Goal: Task Accomplishment & Management: Complete application form

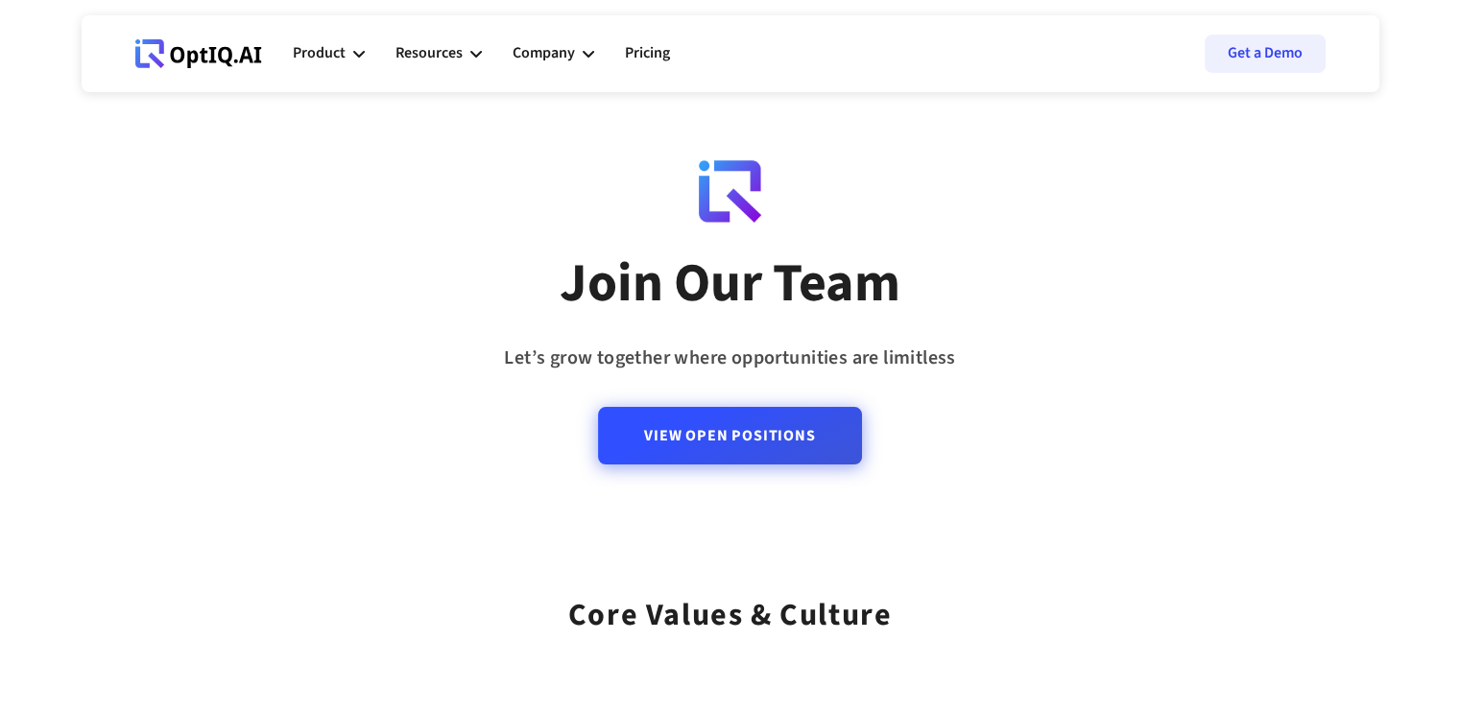
click at [732, 448] on link "View Open Positions" at bounding box center [729, 436] width 263 height 58
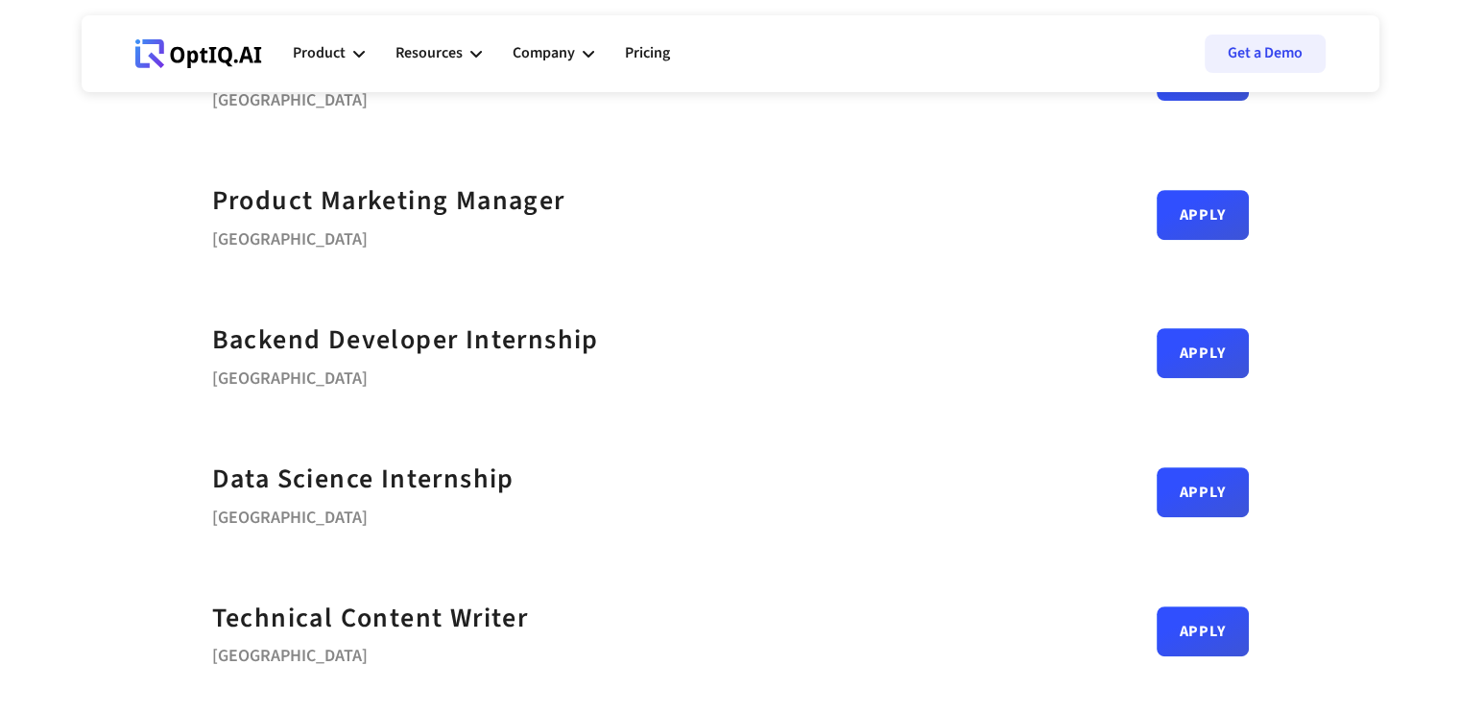
scroll to position [775, 0]
click at [1205, 487] on link "Apply" at bounding box center [1203, 486] width 92 height 50
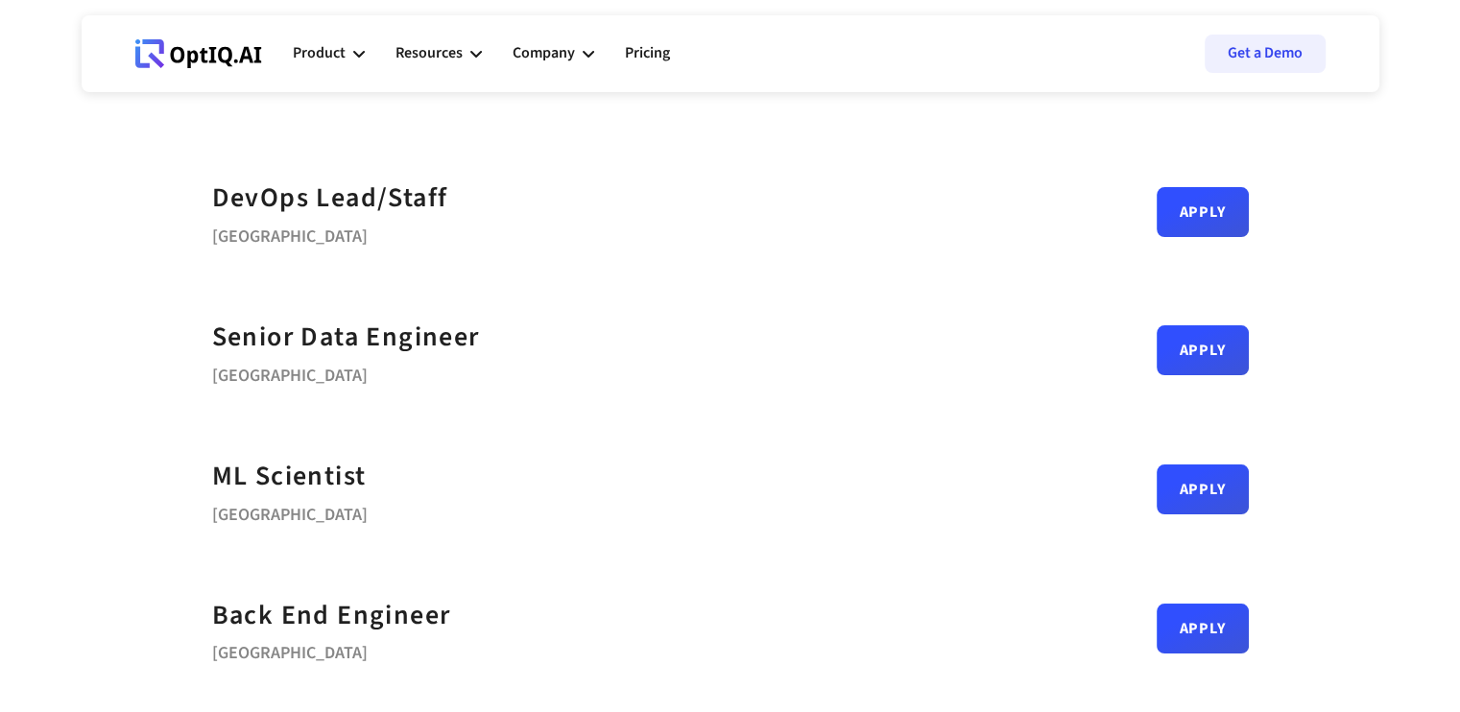
scroll to position [91, 0]
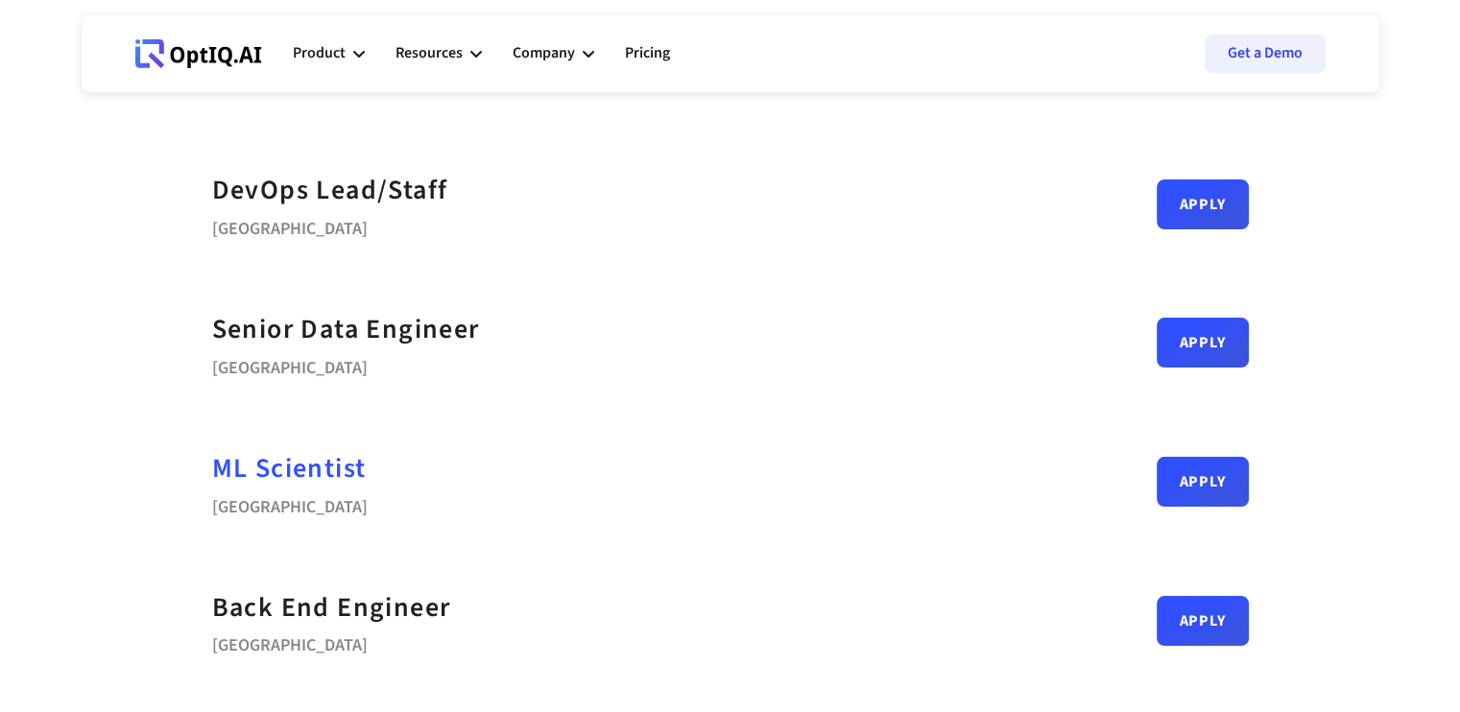
click at [288, 467] on div "ML Scientist" at bounding box center [289, 468] width 155 height 43
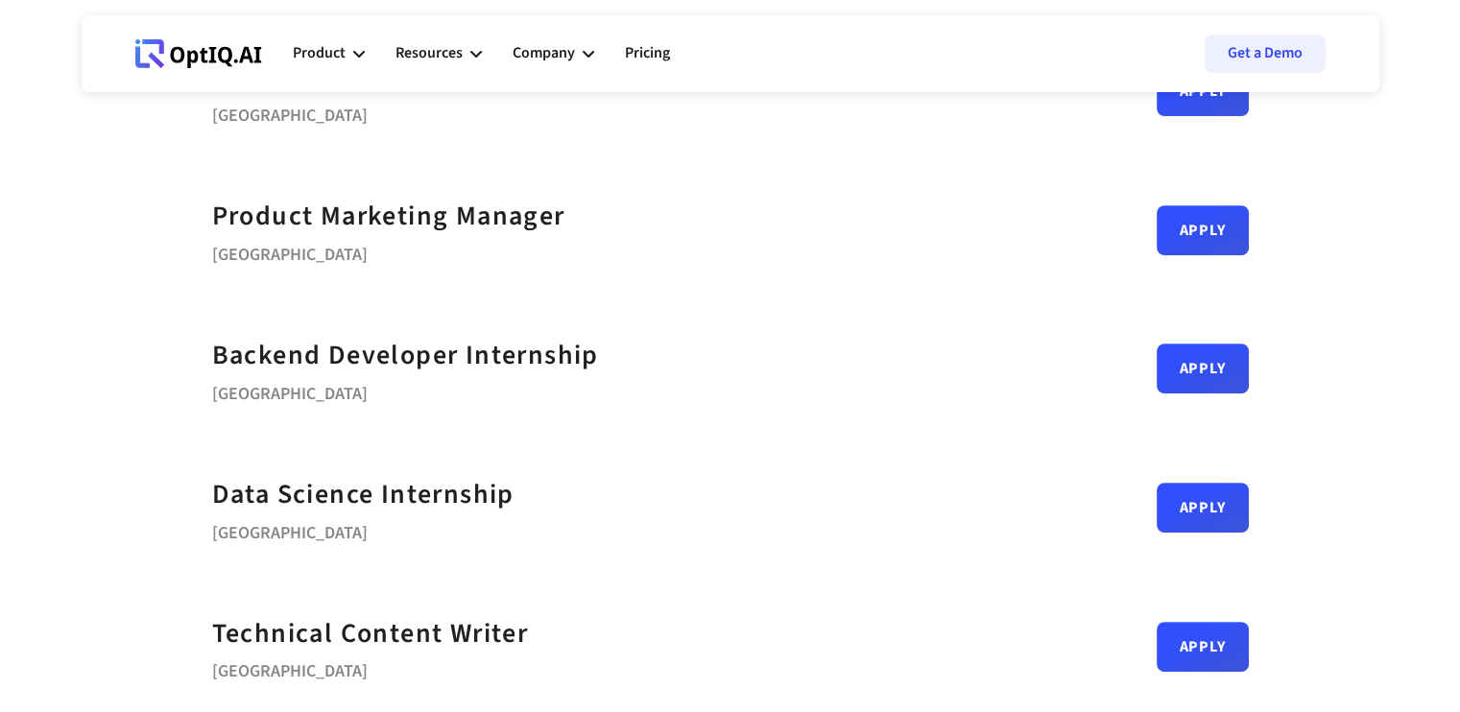
scroll to position [745, 0]
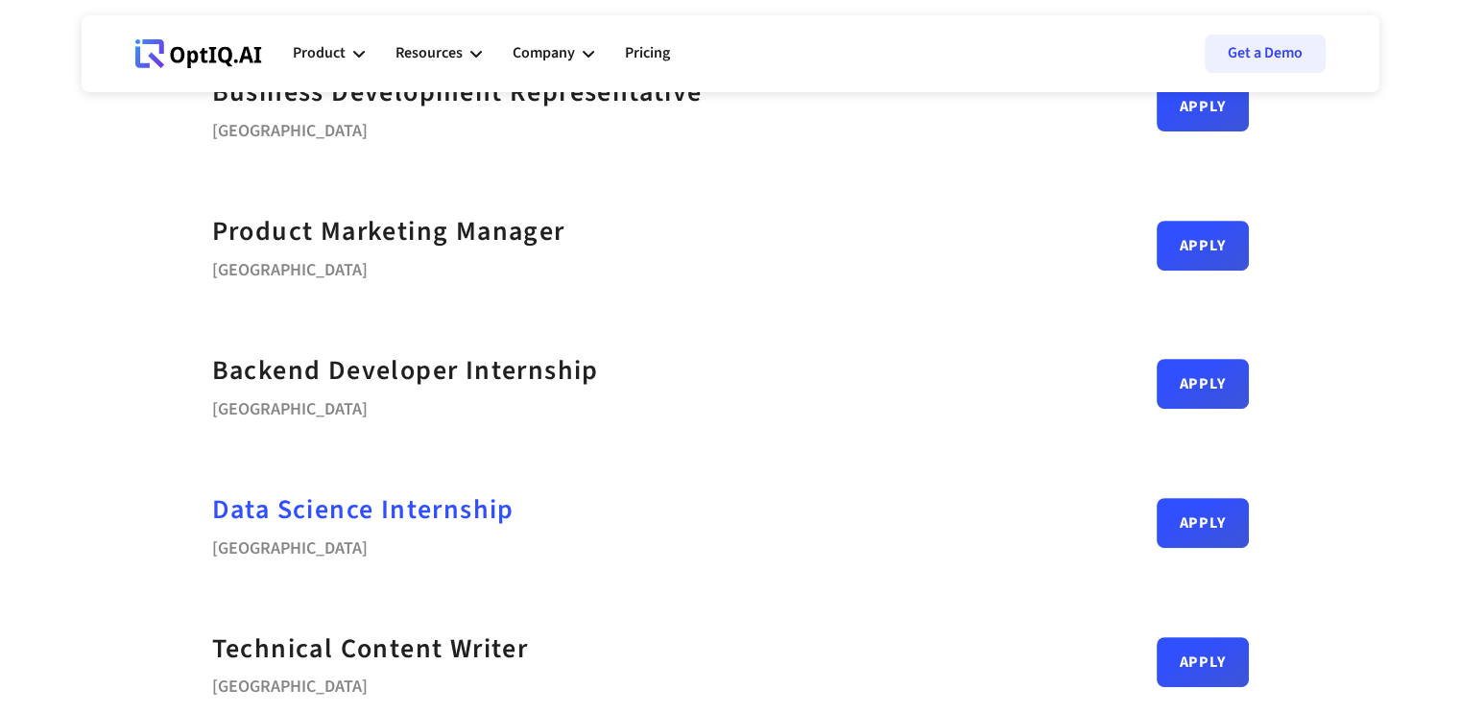
click at [362, 510] on strong "Data Science Internship" at bounding box center [363, 509] width 302 height 38
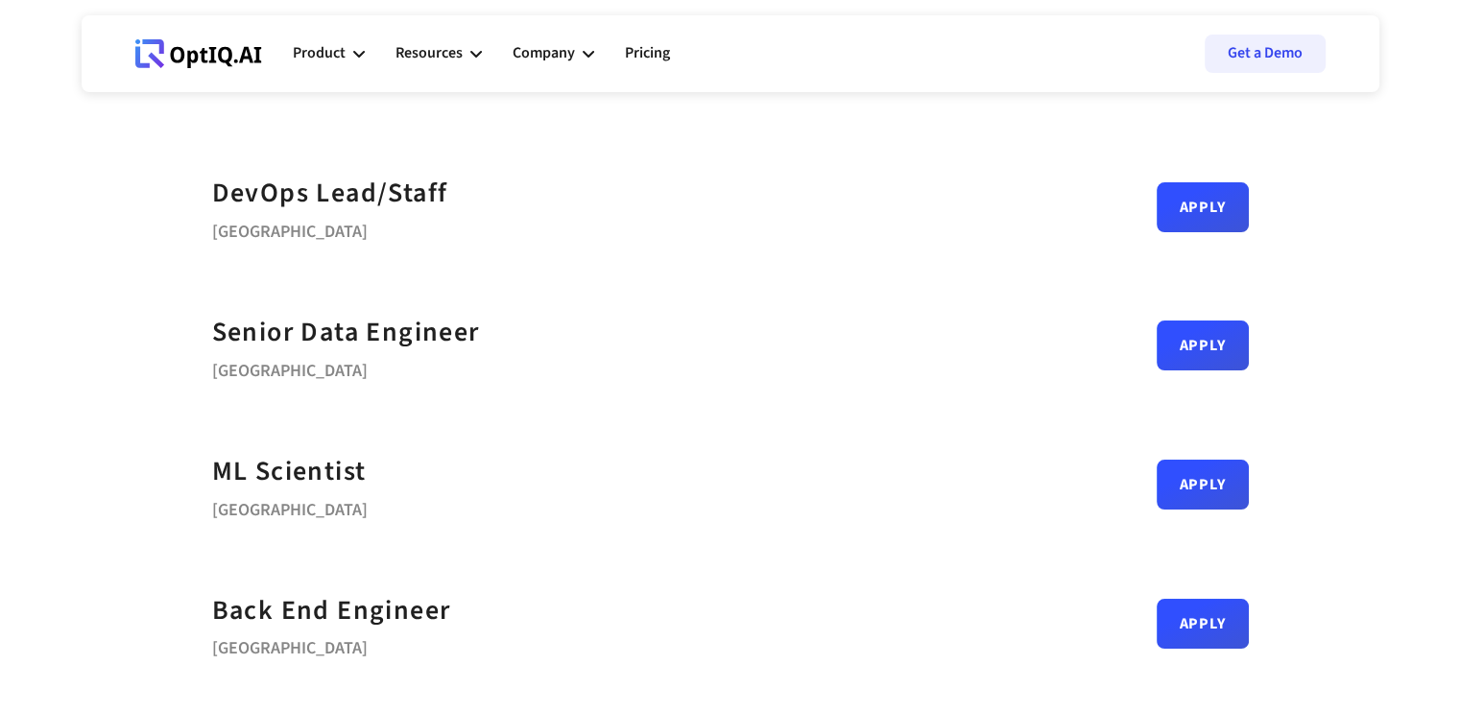
scroll to position [0, 0]
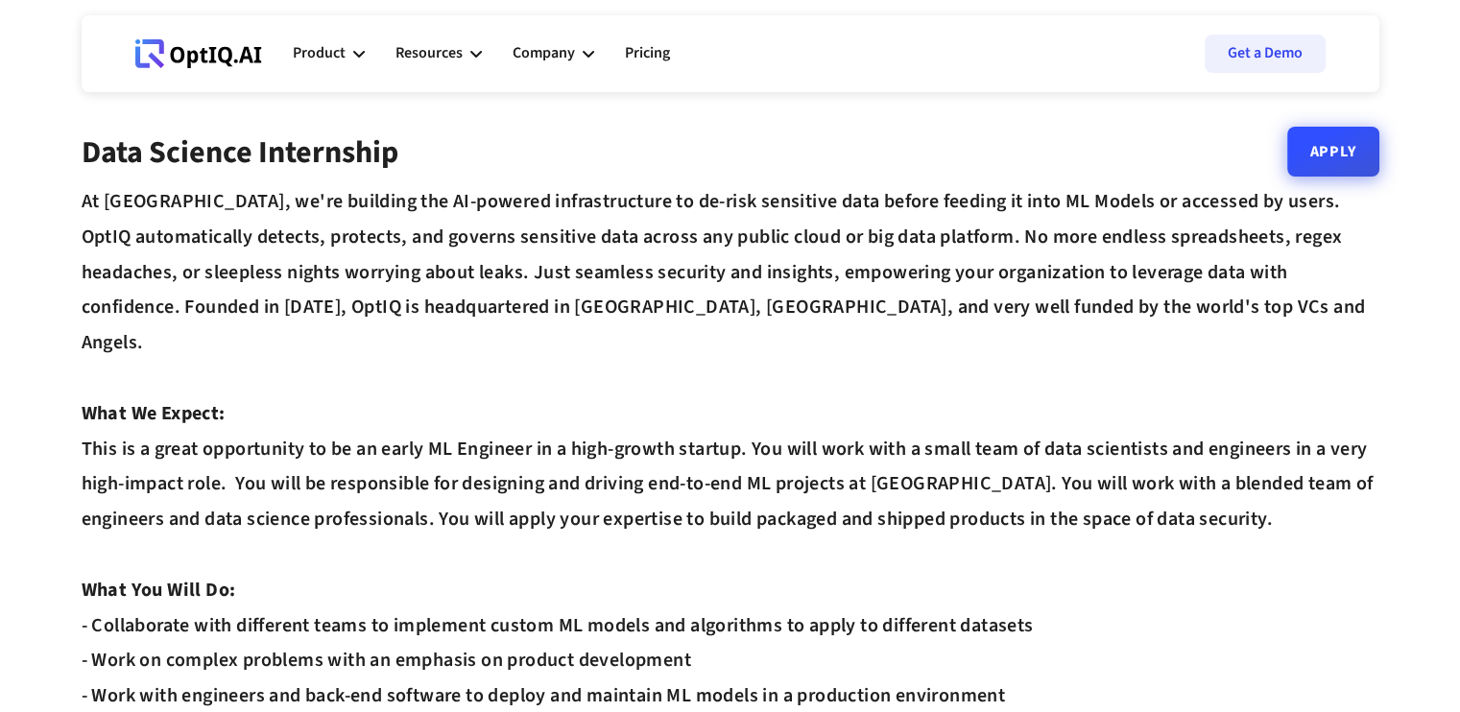
click at [1341, 149] on link "Apply" at bounding box center [1333, 152] width 92 height 50
click at [584, 55] on icon at bounding box center [589, 54] width 12 height 12
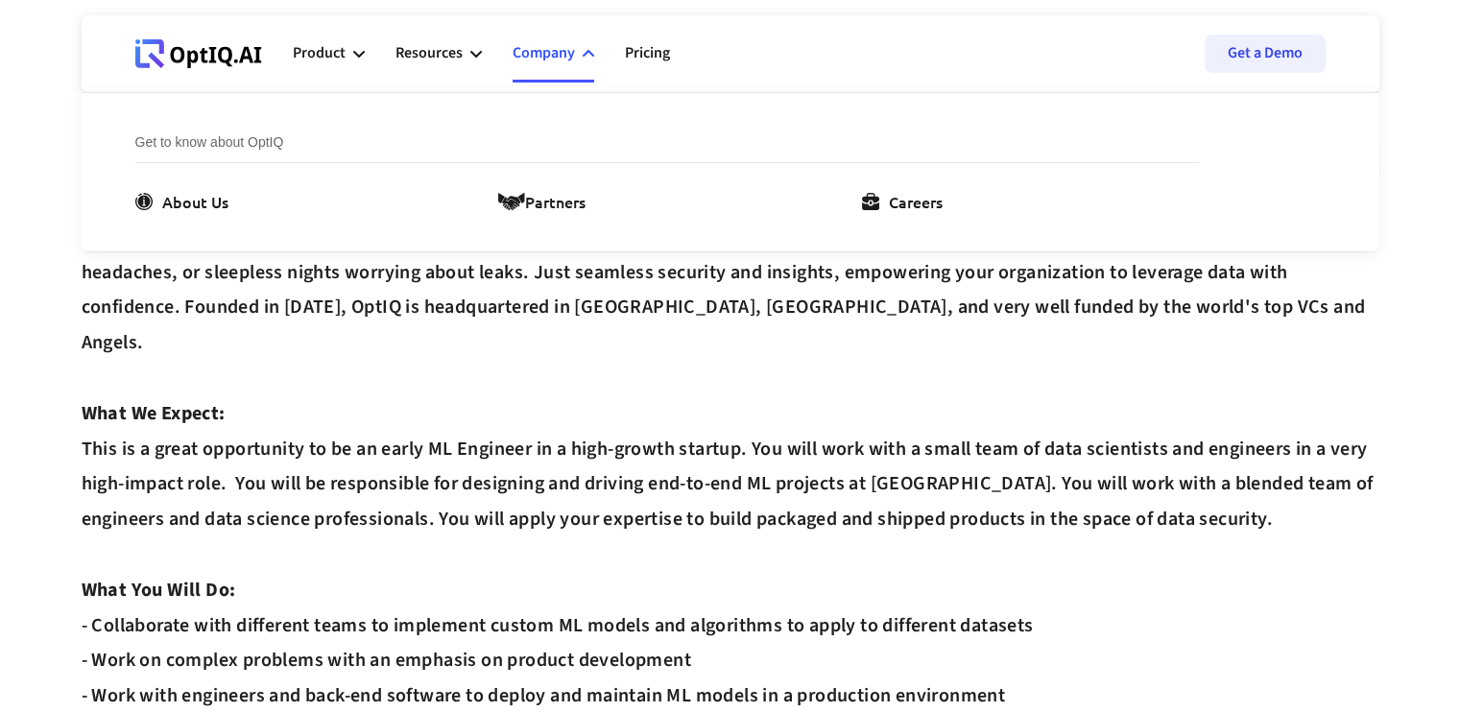
click at [584, 55] on icon at bounding box center [588, 53] width 12 height 7
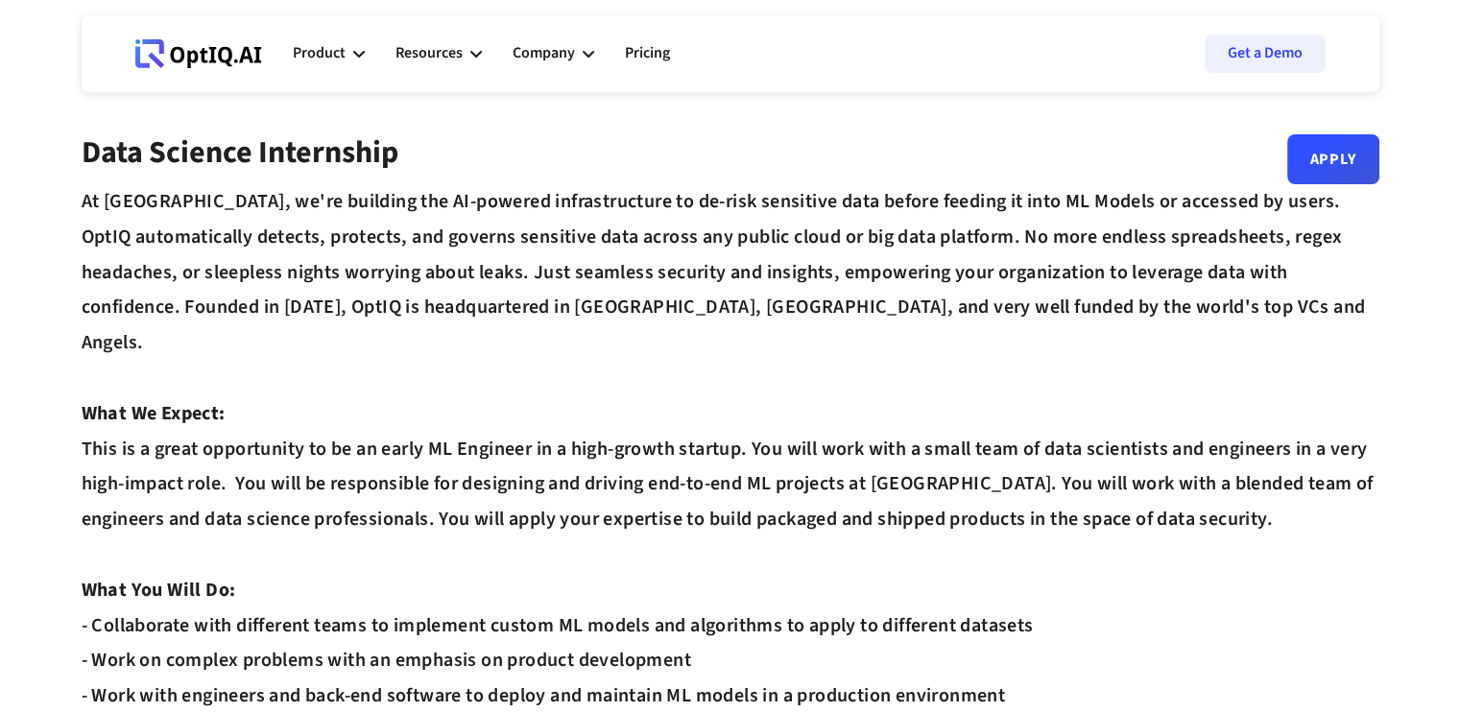
scroll to position [4, 0]
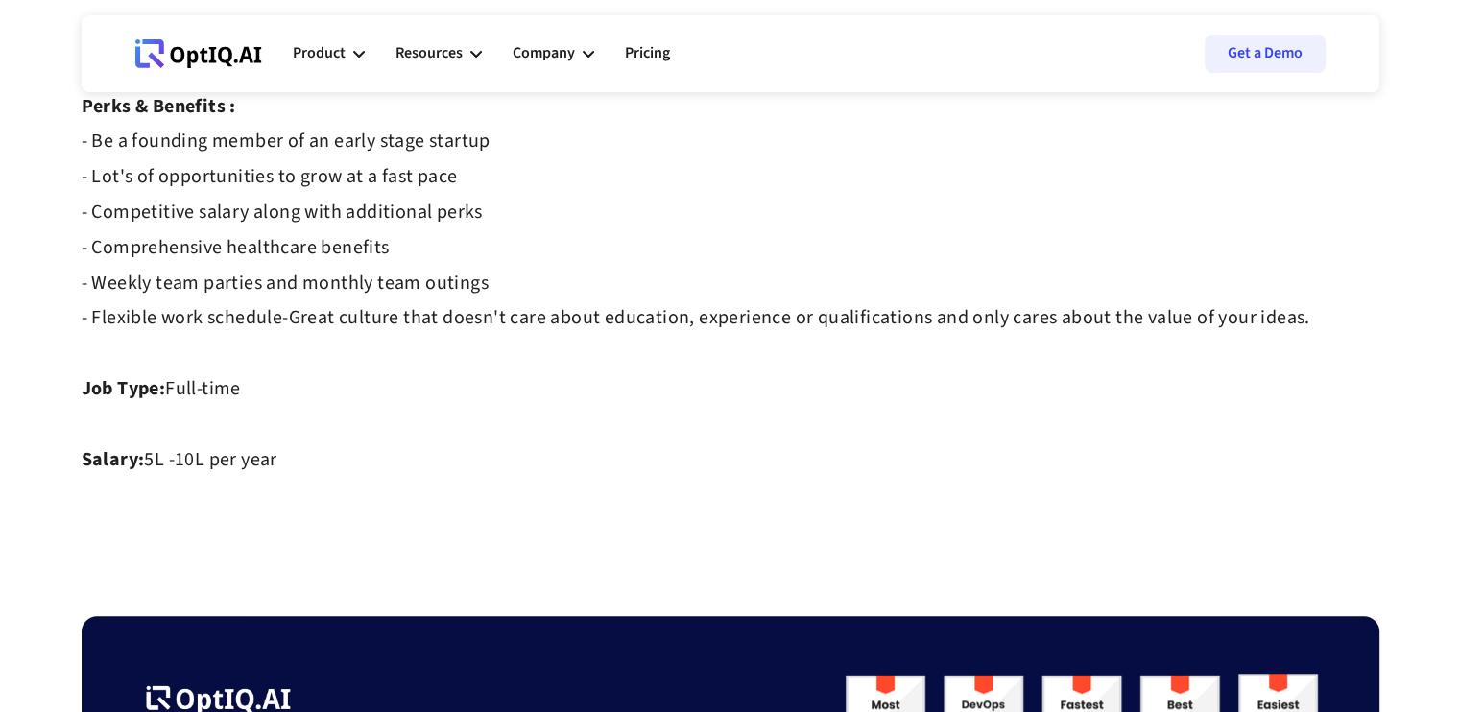
scroll to position [1547, 0]
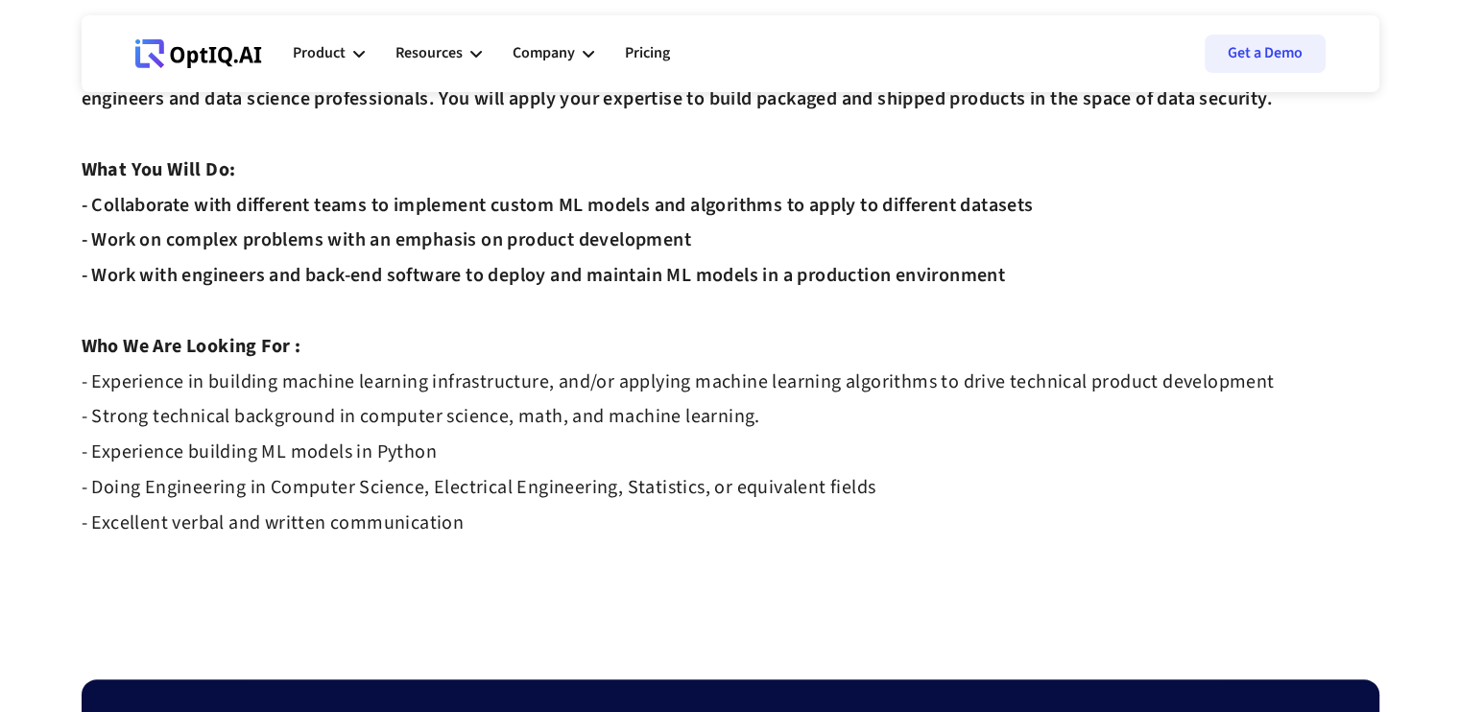
scroll to position [417, 0]
